Goal: Task Accomplishment & Management: Manage account settings

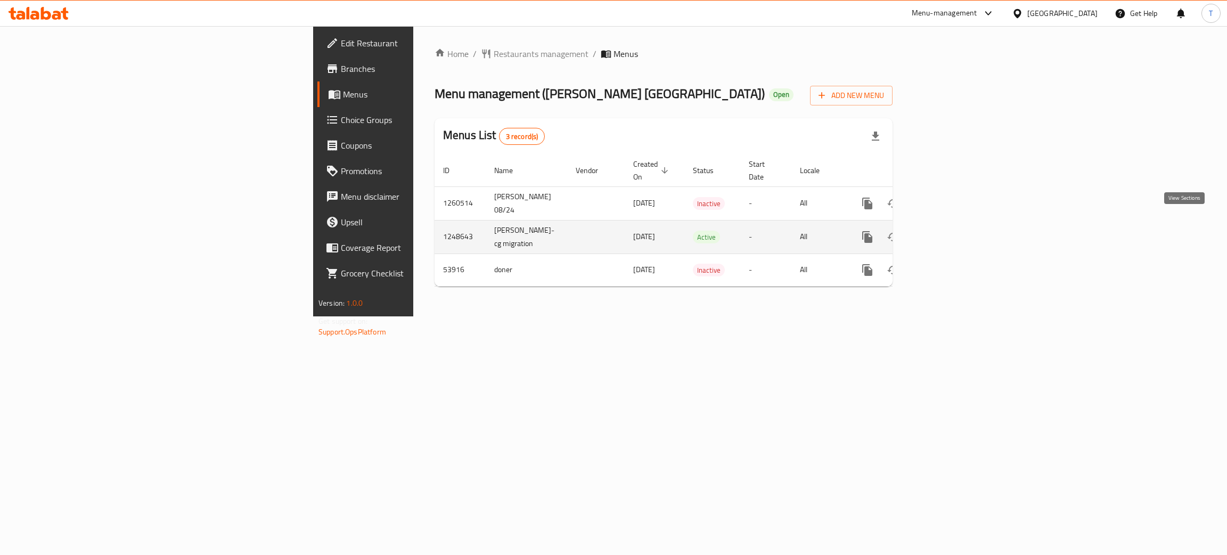
click at [951, 231] on icon "enhanced table" at bounding box center [944, 237] width 13 height 13
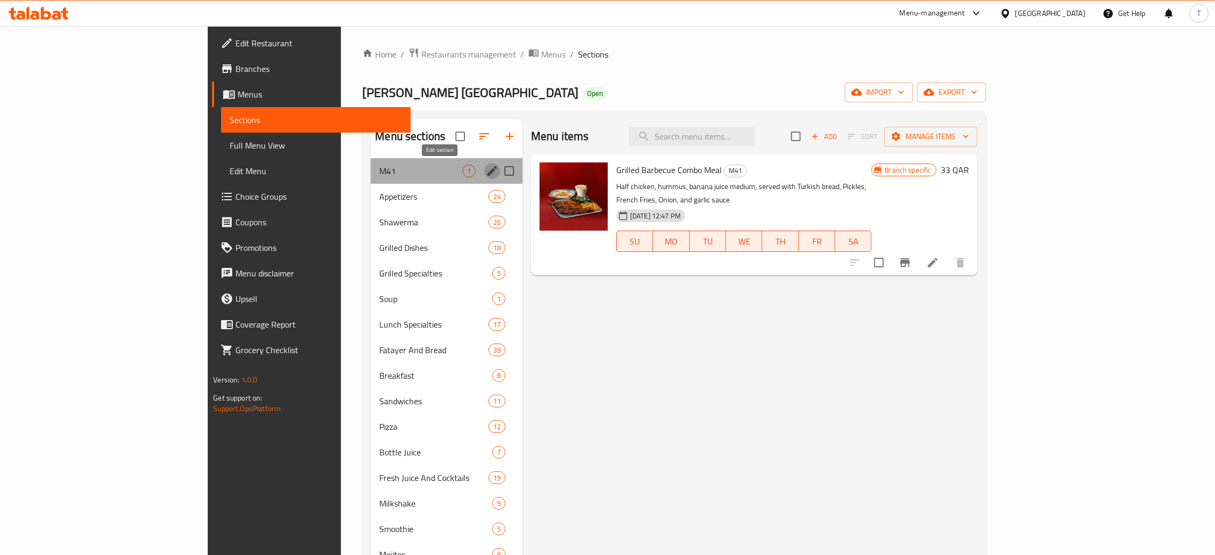
click at [486, 174] on icon "edit" at bounding box center [492, 171] width 13 height 13
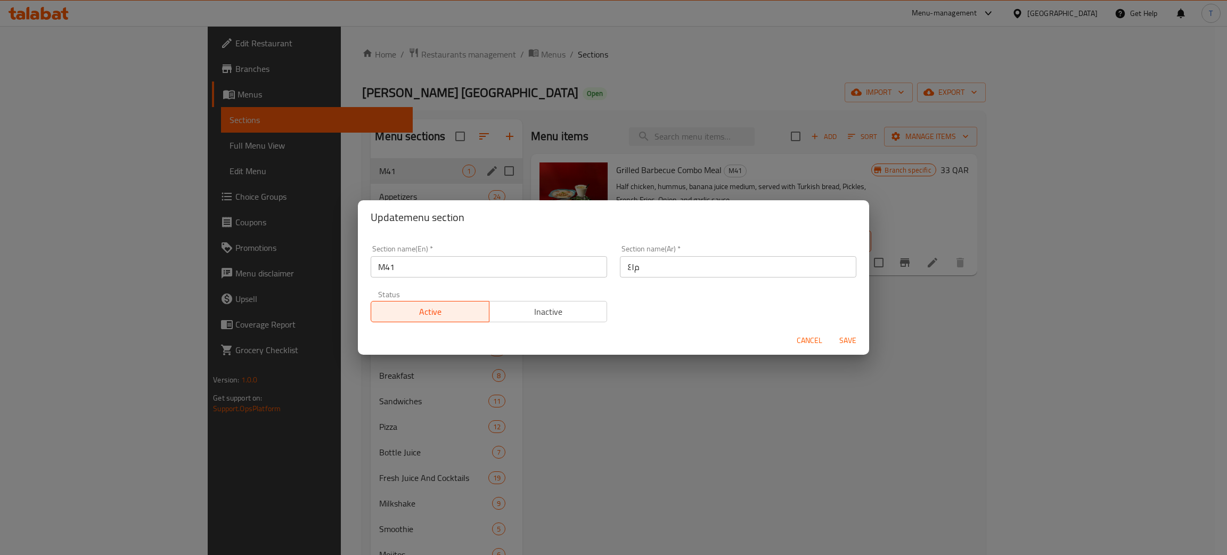
click at [564, 320] on button "Inactive" at bounding box center [548, 311] width 119 height 21
click at [852, 347] on span "Save" at bounding box center [848, 340] width 26 height 13
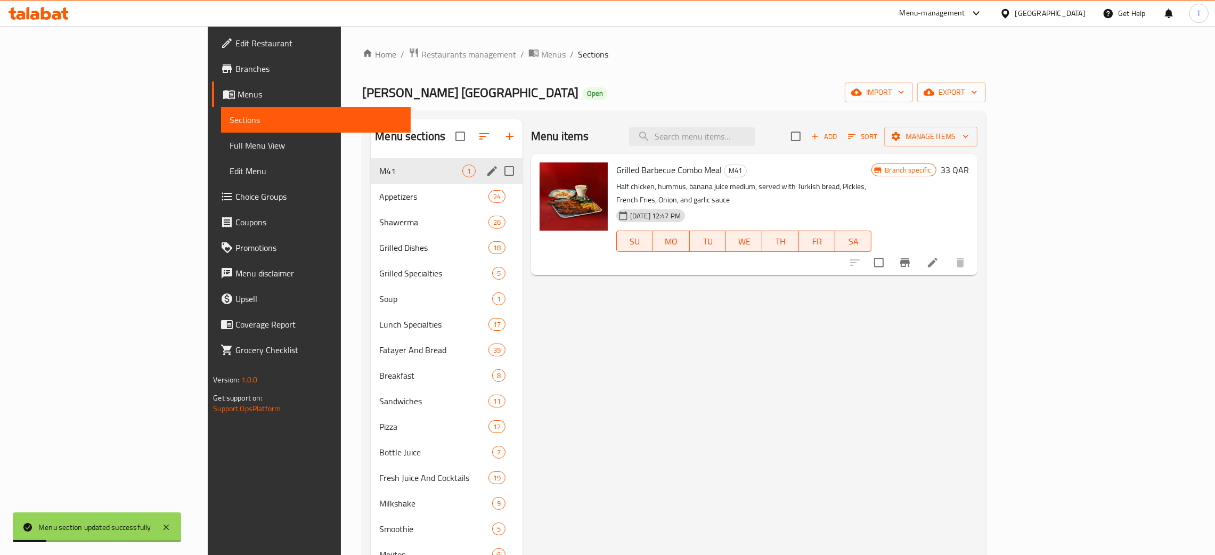
click at [852, 347] on div "Menu items Add Sort Manage items Grilled Barbecue Combo Meal M41 Half chicken, …" at bounding box center [749, 396] width 455 height 555
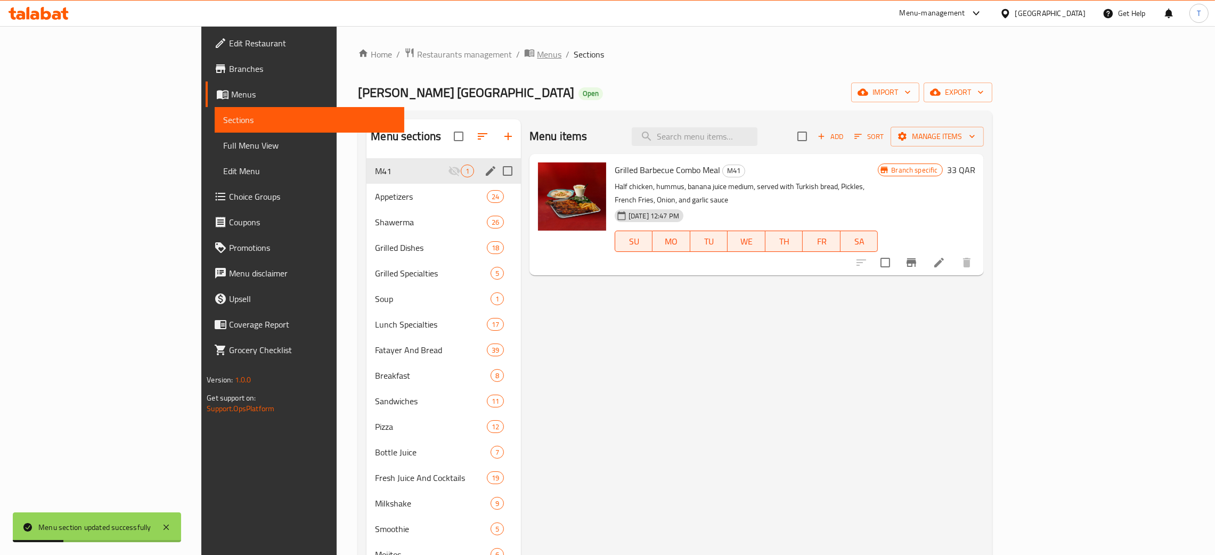
click at [537, 50] on span "Menus" at bounding box center [549, 54] width 24 height 13
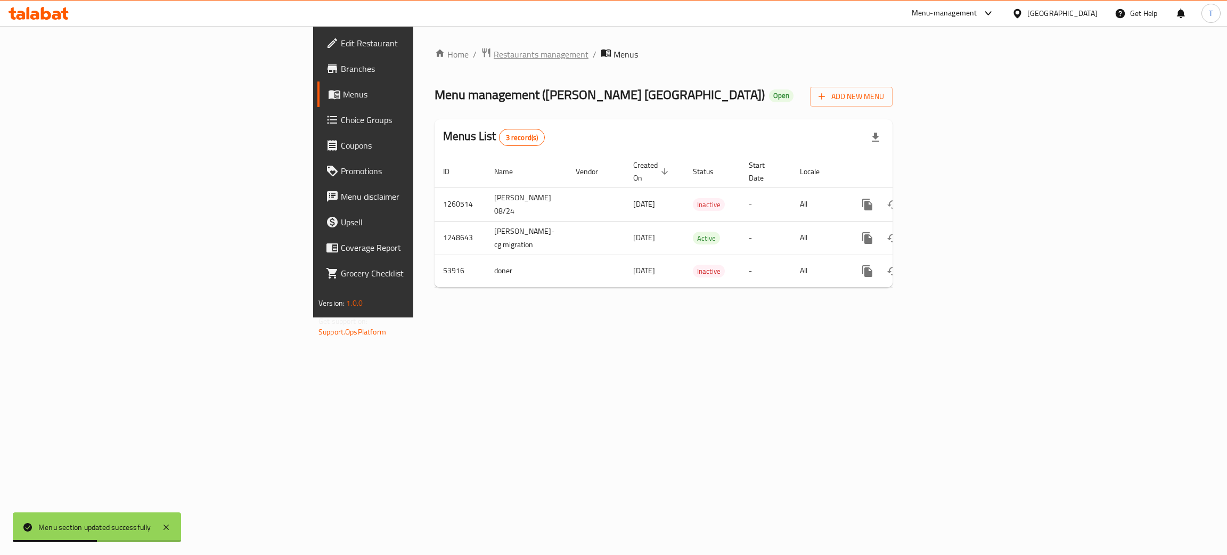
click at [494, 50] on span "Restaurants management" at bounding box center [541, 54] width 95 height 13
